Goal: Information Seeking & Learning: Find specific fact

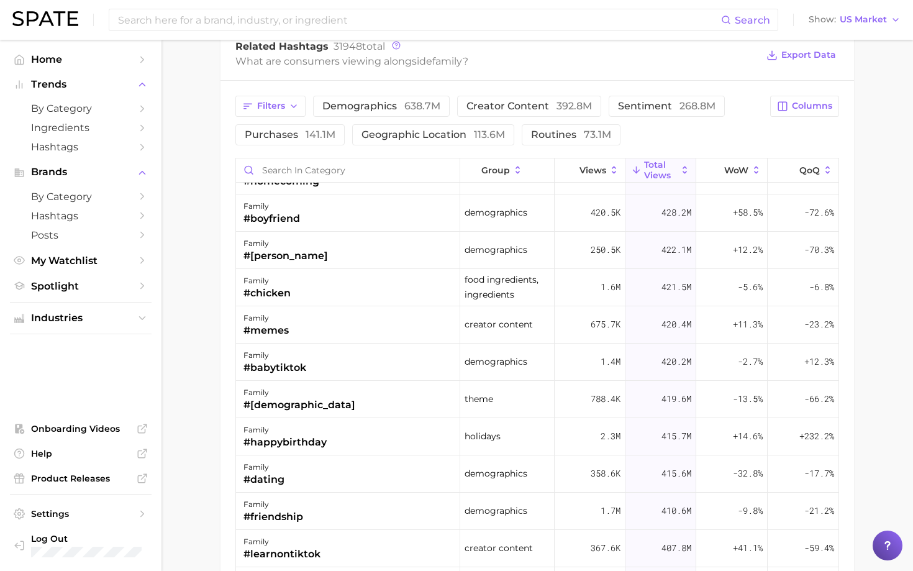
scroll to position [992, 0]
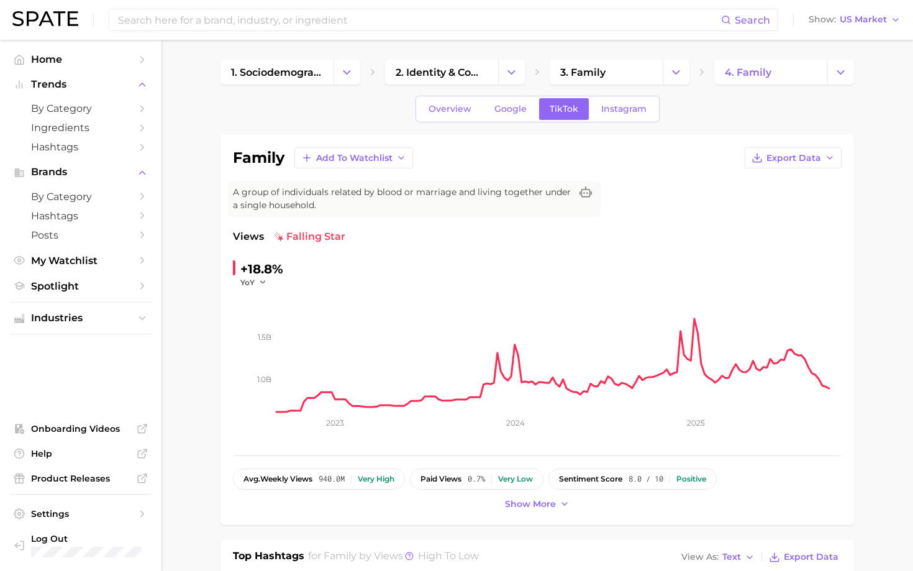
click at [75, 111] on span "by Category" at bounding box center [80, 109] width 99 height 12
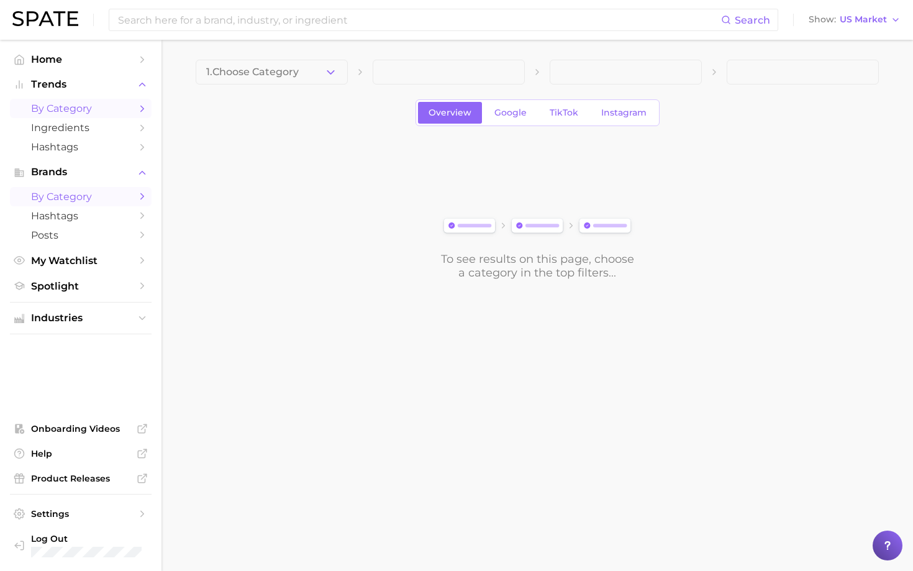
click at [78, 203] on span "by Category" at bounding box center [80, 197] width 99 height 12
click at [66, 107] on span "by Category" at bounding box center [80, 109] width 99 height 12
click at [57, 198] on span "by Category" at bounding box center [80, 197] width 99 height 12
click at [60, 106] on span "by Category" at bounding box center [80, 109] width 99 height 12
click at [53, 62] on span "Home" at bounding box center [80, 59] width 99 height 12
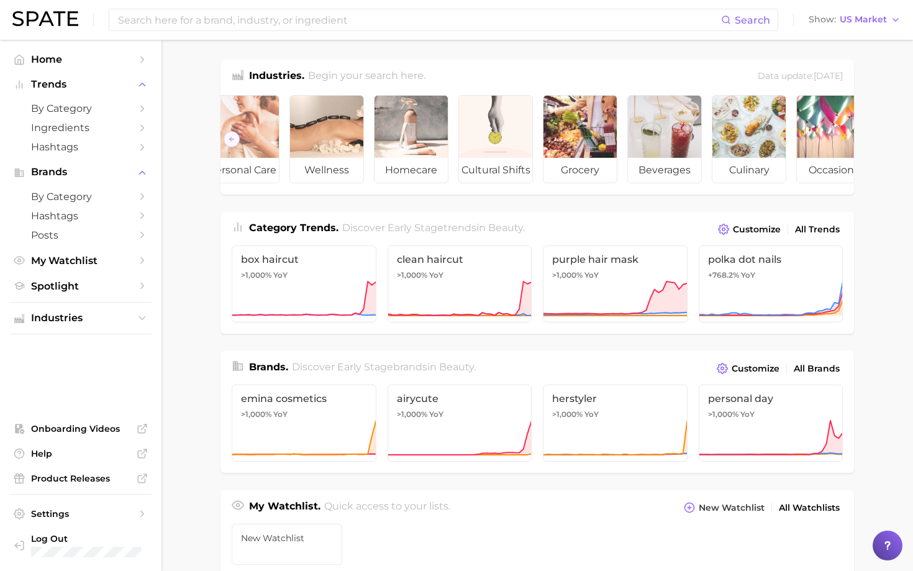
scroll to position [0, 139]
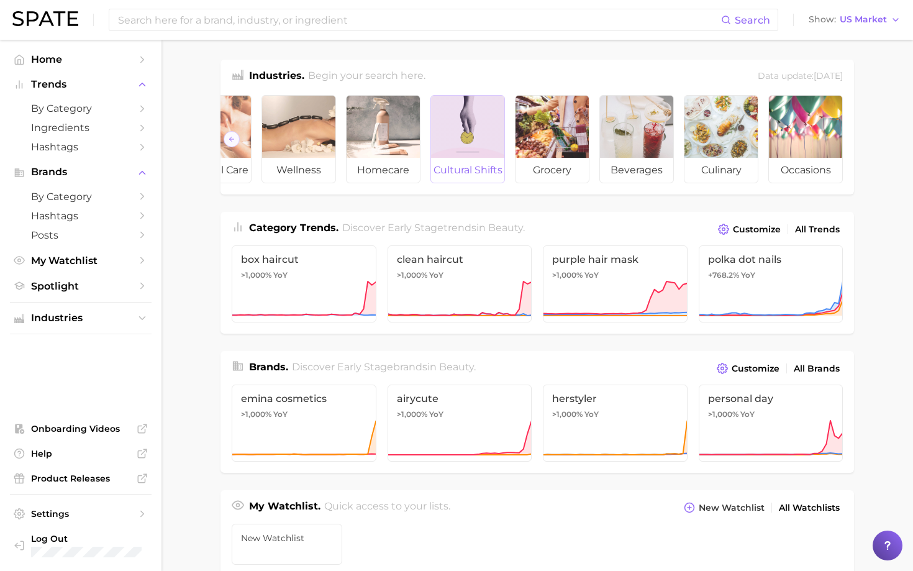
click at [480, 173] on span "cultural shifts" at bounding box center [467, 170] width 73 height 25
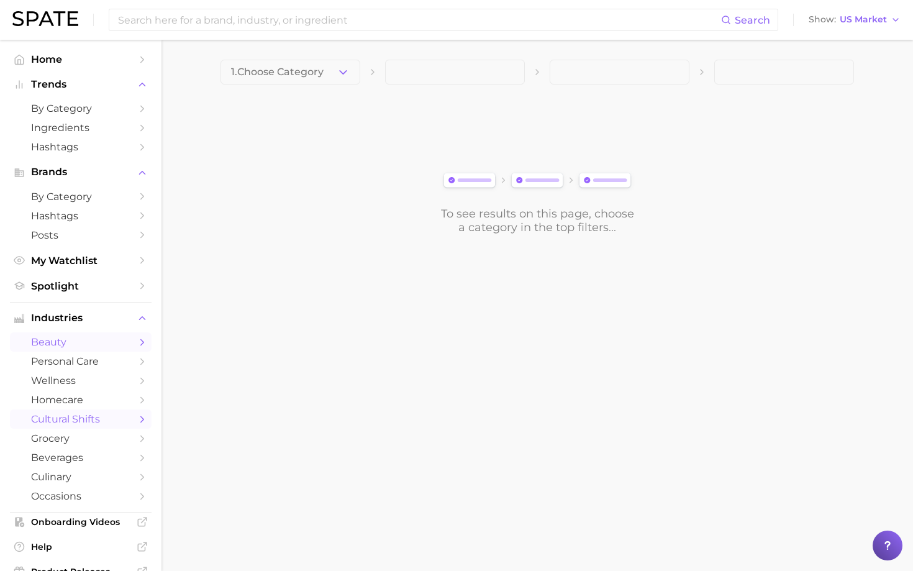
click at [56, 347] on span "beauty" at bounding box center [80, 342] width 99 height 12
click at [80, 499] on span "occasions" at bounding box center [80, 496] width 99 height 12
click at [64, 483] on span "culinary" at bounding box center [80, 477] width 99 height 12
click at [68, 497] on span "occasions" at bounding box center [80, 496] width 99 height 12
click at [71, 483] on span "culinary" at bounding box center [80, 477] width 99 height 12
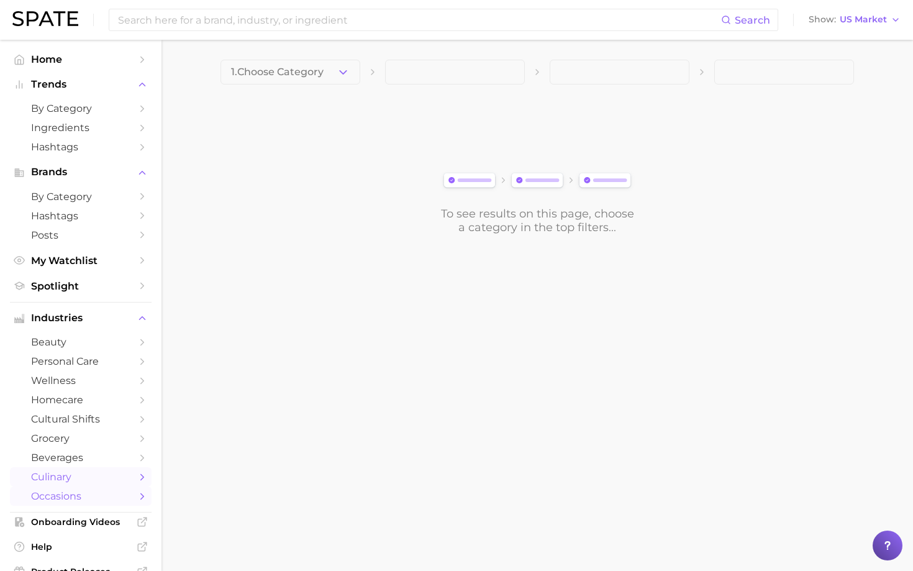
click at [71, 499] on span "occasions" at bounding box center [80, 496] width 99 height 12
click at [94, 423] on span "cultural shifts" at bounding box center [80, 419] width 99 height 12
click at [59, 498] on span "occasions" at bounding box center [80, 496] width 99 height 12
drag, startPoint x: 59, startPoint y: 498, endPoint x: 150, endPoint y: 64, distance: 443.8
click at [59, 454] on ul "beauty personal care wellness homecare cultural shifts grocery beverages culina…" at bounding box center [81, 418] width 142 height 173
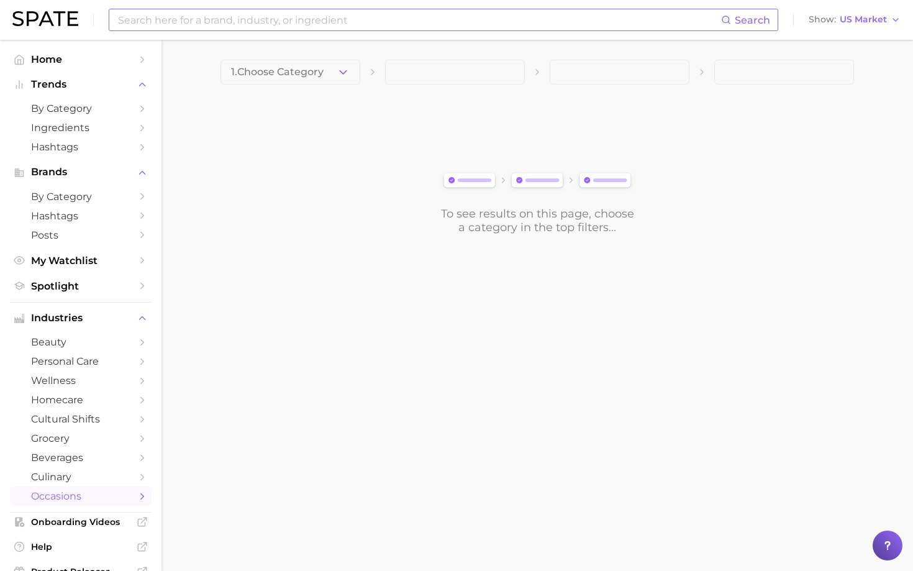
click at [198, 16] on input at bounding box center [419, 19] width 605 height 21
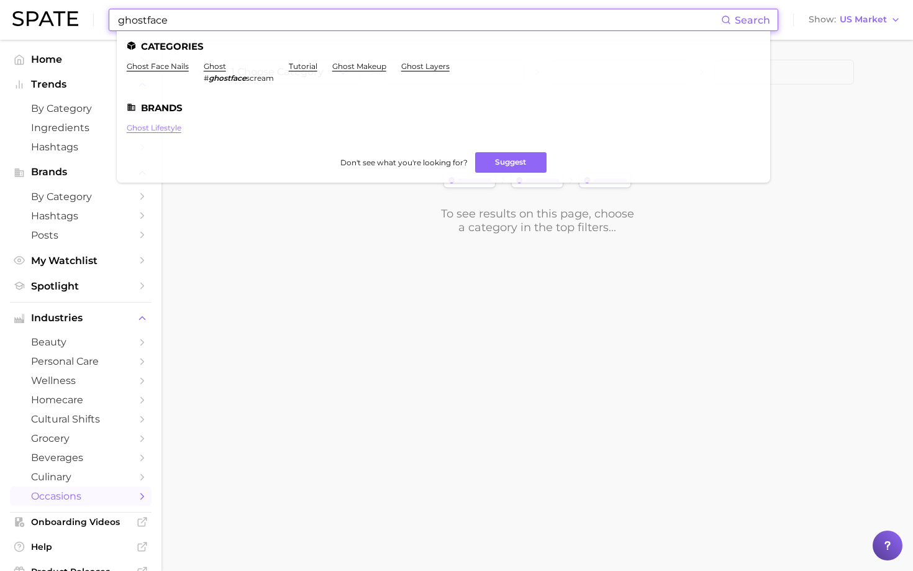
type input "ghostface"
click at [155, 128] on link "ghost lifestyle" at bounding box center [154, 127] width 55 height 9
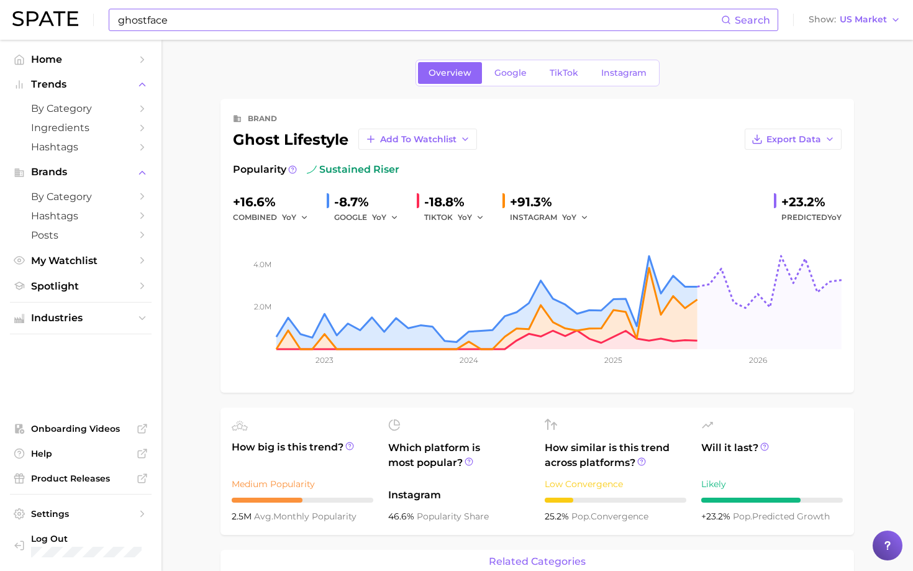
click at [137, 17] on input "ghostface" at bounding box center [419, 19] width 605 height 21
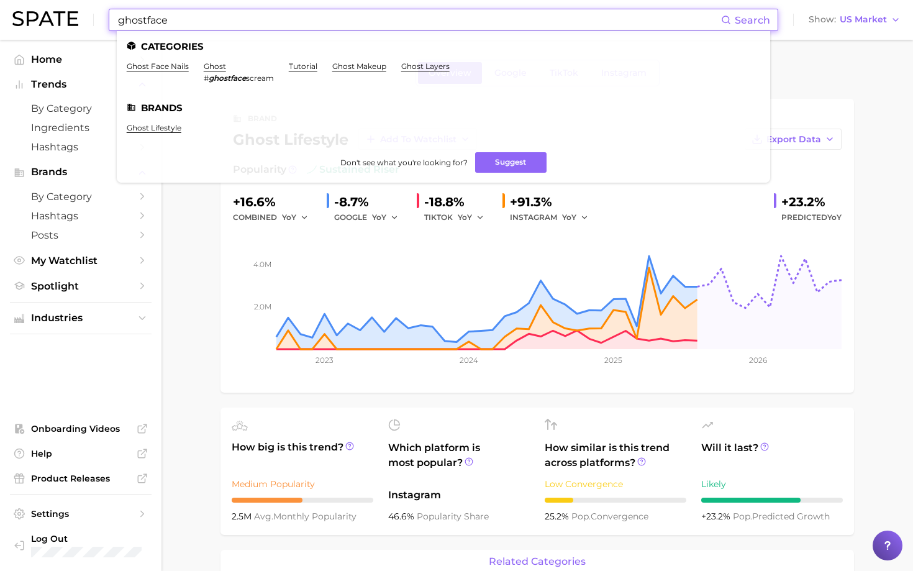
click at [137, 17] on input "ghostface" at bounding box center [419, 19] width 605 height 21
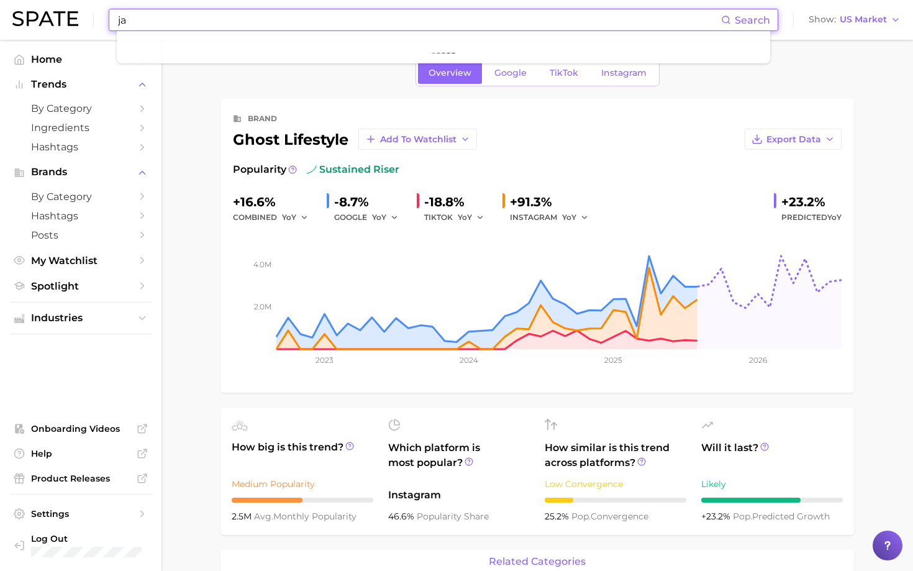
type input "j"
type input "ai ghostface"
drag, startPoint x: 199, startPoint y: 22, endPoint x: 69, endPoint y: 17, distance: 130.6
click at [69, 17] on div "ai ghostface Search No results for " ai ghostface " Suggest Show US Market" at bounding box center [456, 20] width 889 height 40
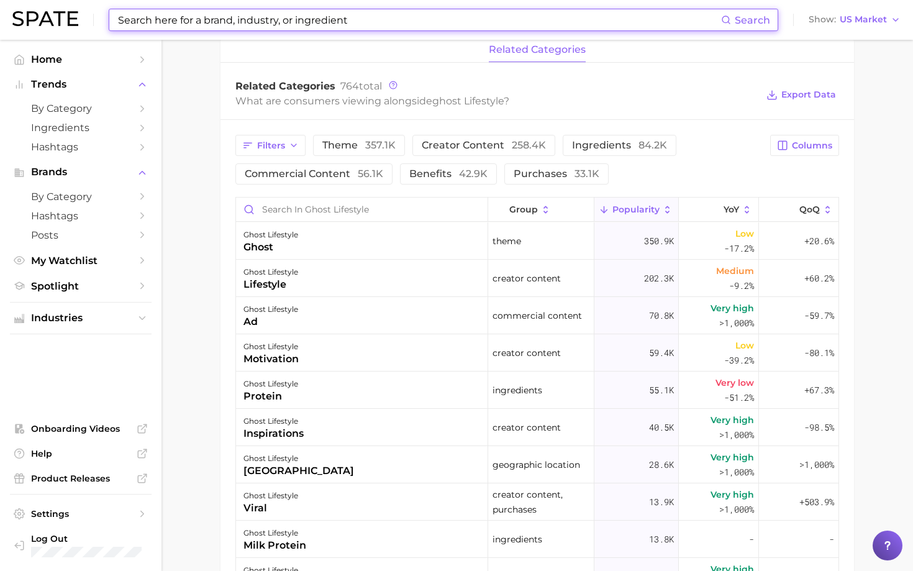
click at [228, 22] on input at bounding box center [419, 19] width 605 height 21
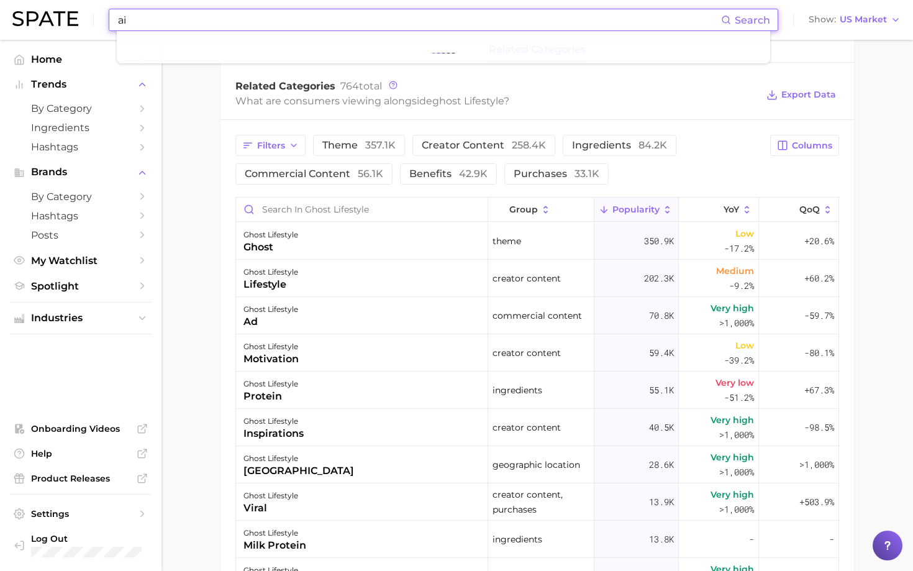
type input "a"
